Goal: Navigation & Orientation: Understand site structure

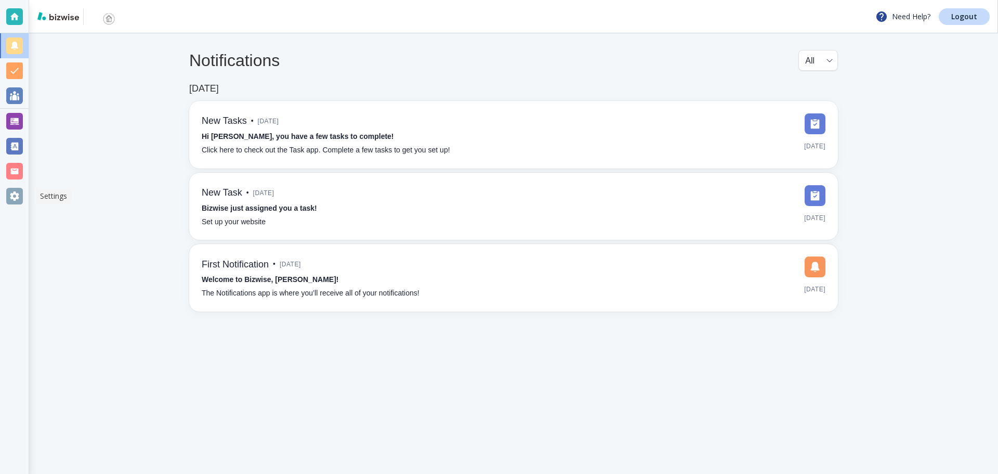
click at [15, 192] on div at bounding box center [14, 196] width 17 height 17
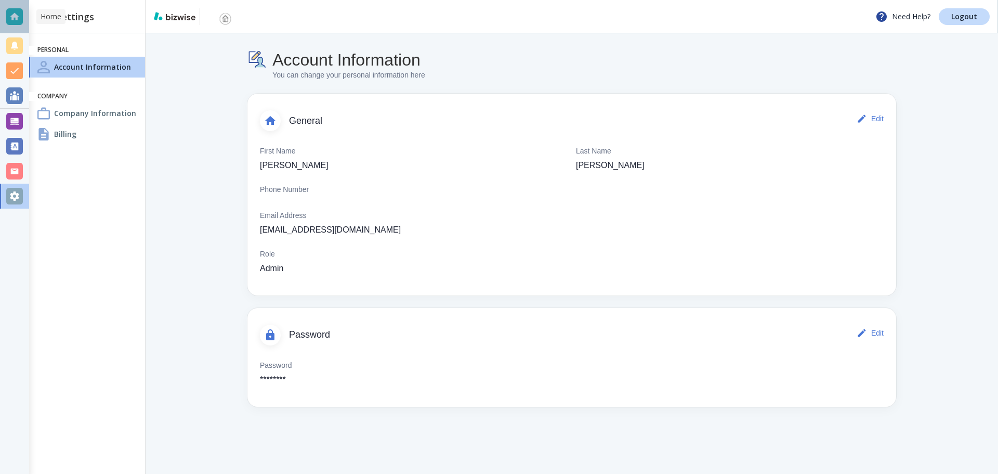
click at [12, 15] on div at bounding box center [14, 16] width 17 height 17
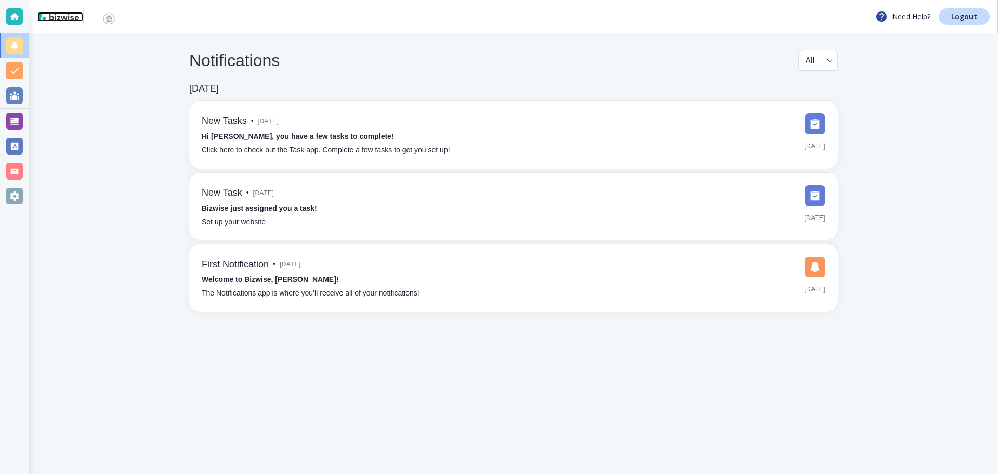
click at [60, 14] on img at bounding box center [58, 16] width 42 height 8
click at [813, 0] on body "Need Help? Logout Notifications All all ​ [DATE] New Tasks • [DATE] Hi [PERSON_…" at bounding box center [499, 0] width 998 height 0
click at [813, 62] on div at bounding box center [499, 237] width 998 height 474
click at [18, 45] on div at bounding box center [14, 45] width 17 height 17
click at [16, 94] on div at bounding box center [14, 95] width 17 height 17
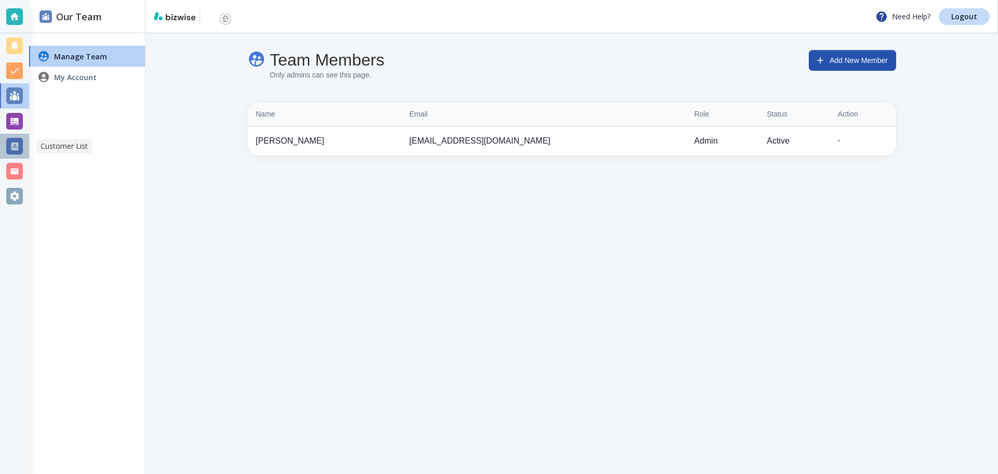
click at [14, 144] on div at bounding box center [14, 146] width 17 height 17
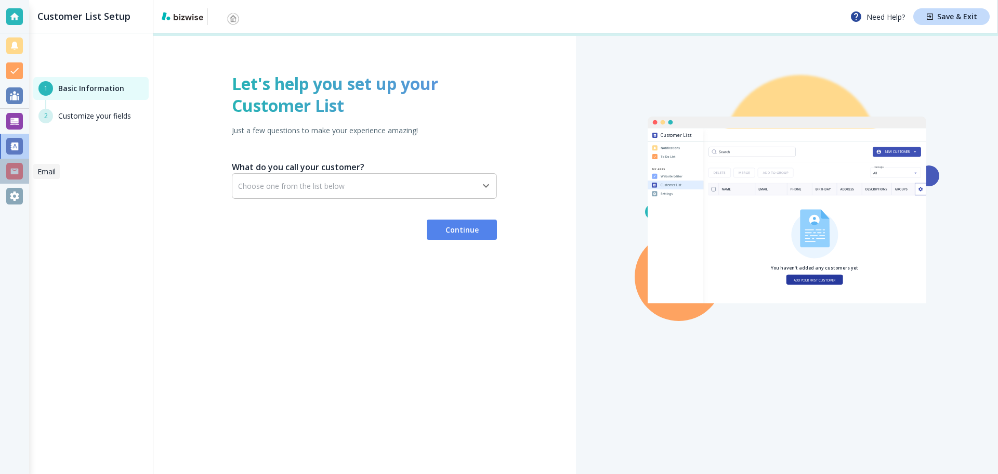
click at [11, 168] on div at bounding box center [14, 171] width 17 height 17
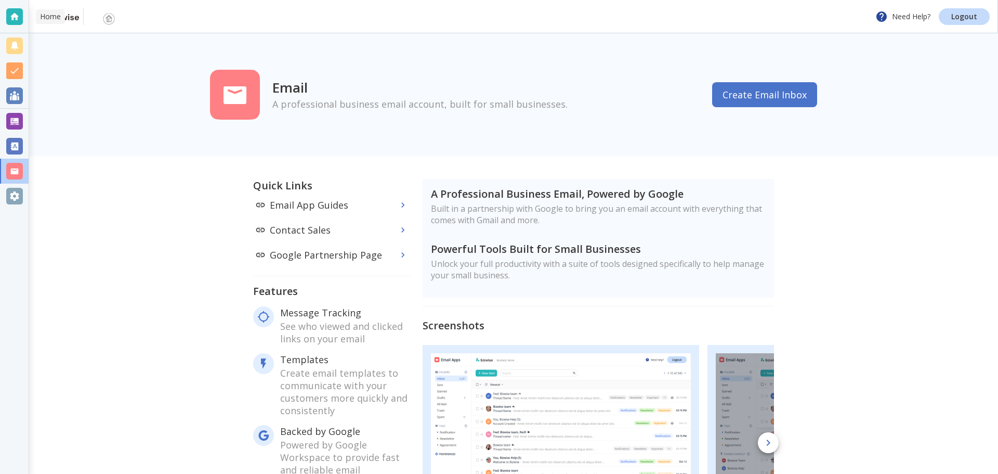
click at [14, 18] on div at bounding box center [14, 16] width 17 height 17
